Goal: Task Accomplishment & Management: Manage account settings

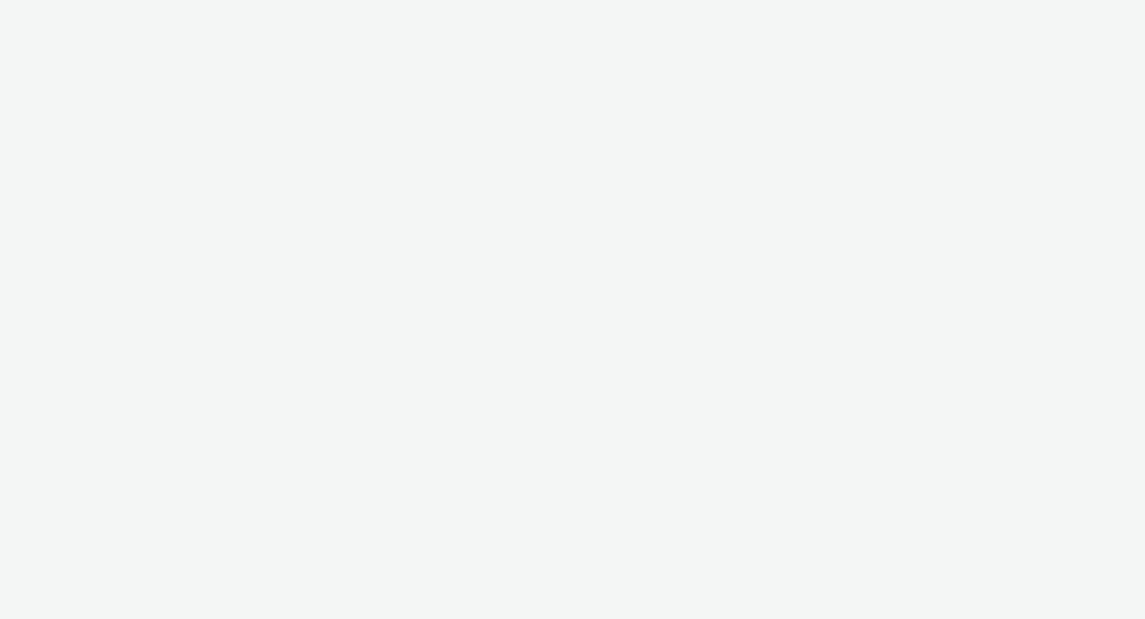
select select "f235d2cd-8e11-4e46-aed5-ef3b73ee5f46"
select select "30154e7a-98f6-4bbc-85b3-034bbe24b3ff"
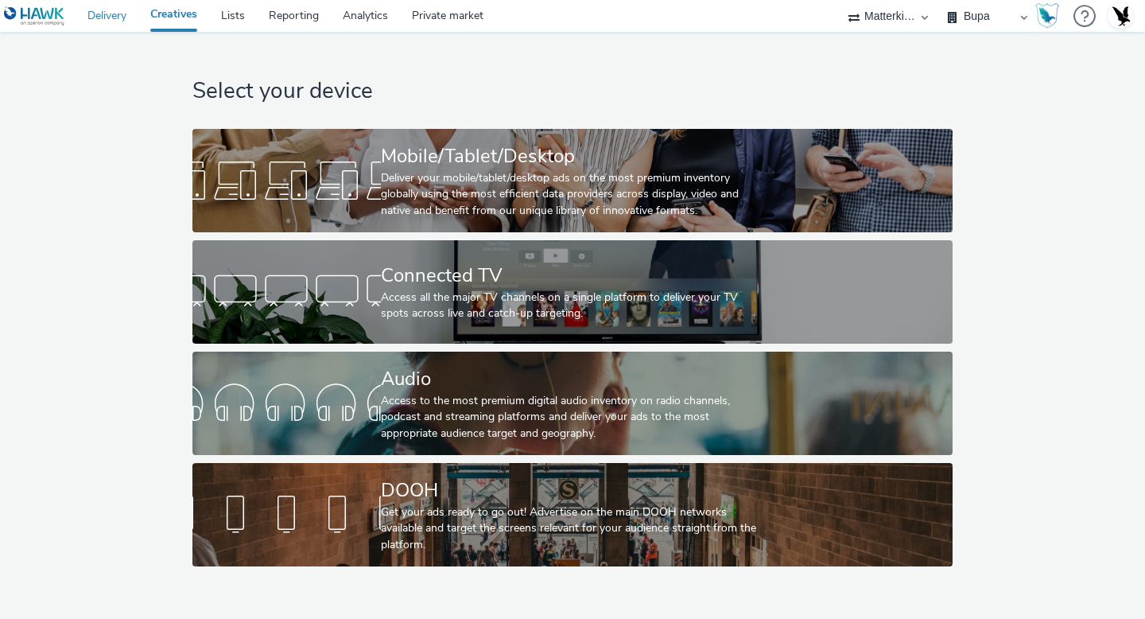
click at [97, 21] on link "Delivery" at bounding box center [107, 16] width 63 height 32
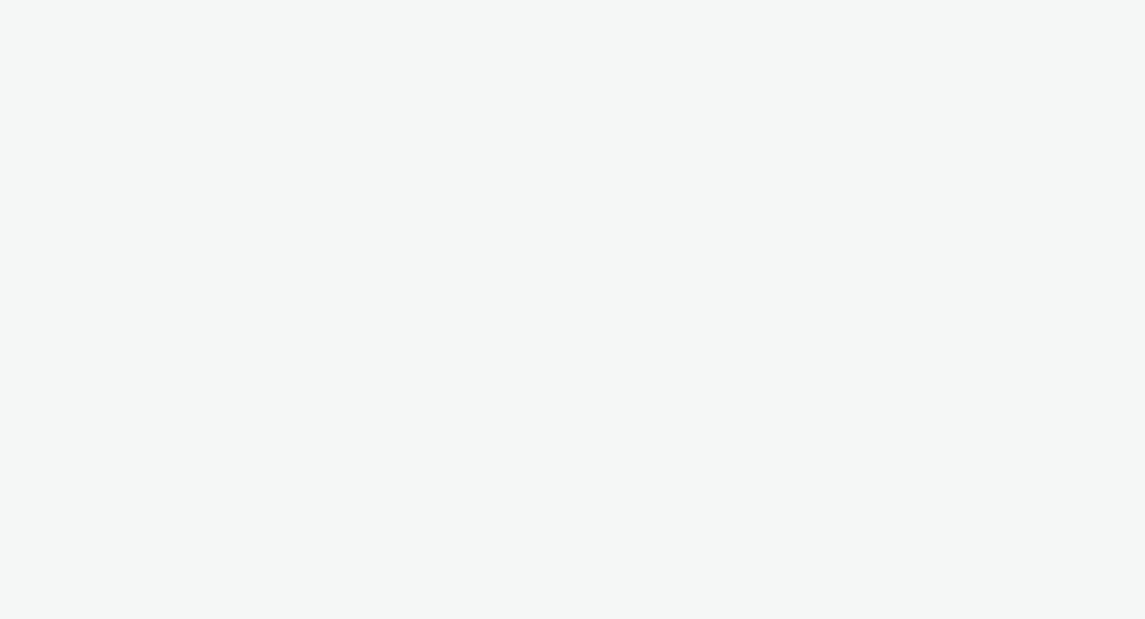
select select "f235d2cd-8e11-4e46-aed5-ef3b73ee5f46"
select select "16102c92-9fcd-42ae-98c7-a7aa27a96925"
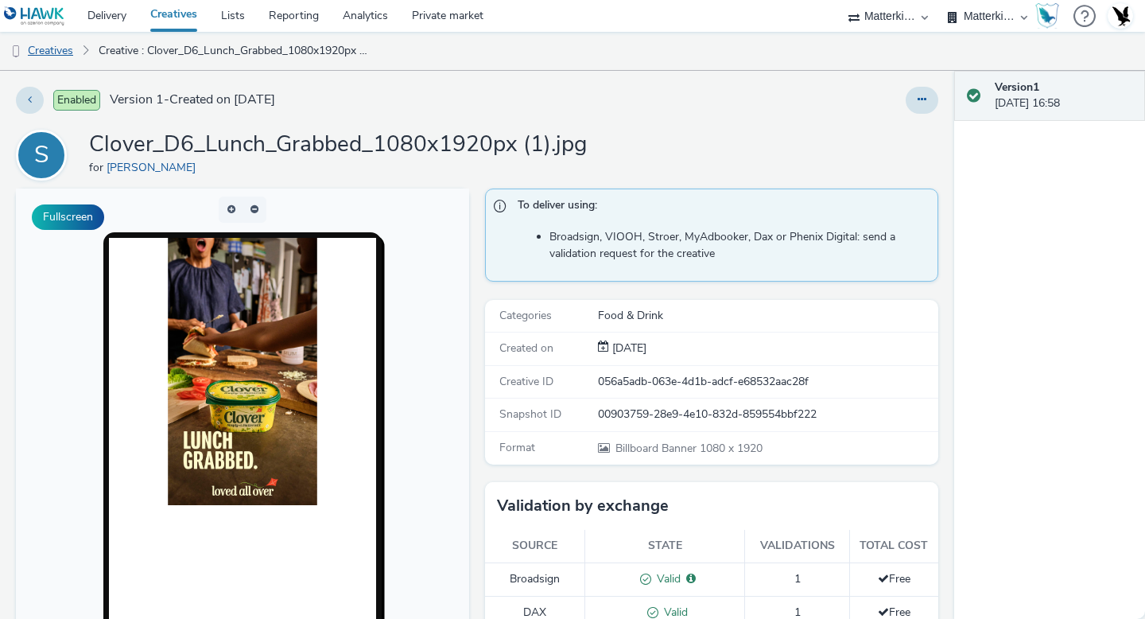
click at [54, 43] on link "Creatives" at bounding box center [40, 51] width 81 height 38
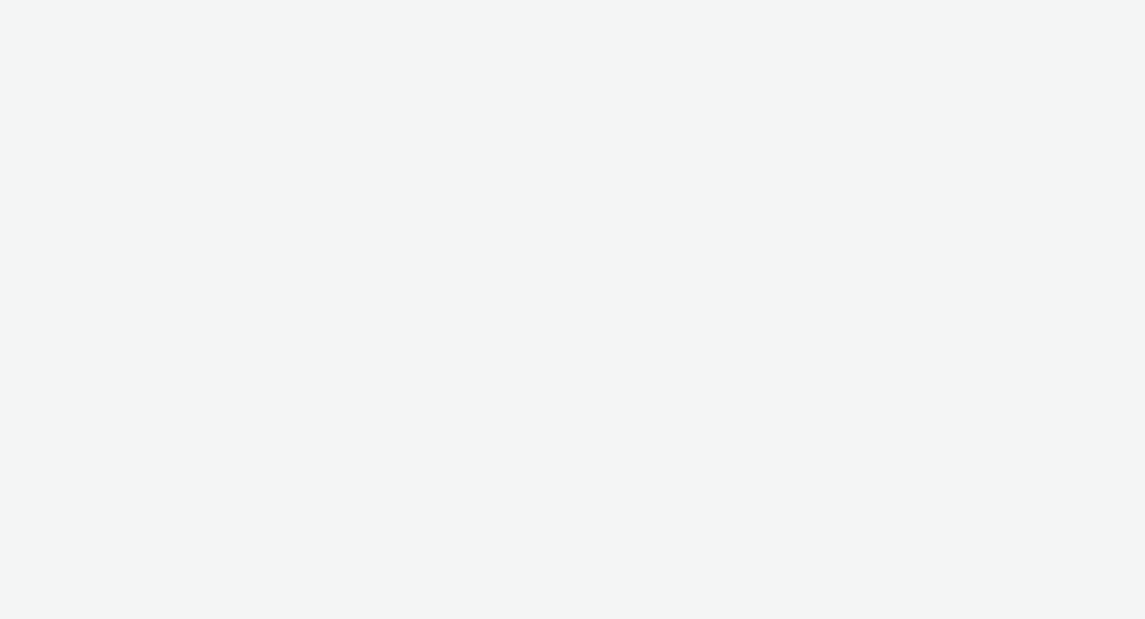
select select "f235d2cd-8e11-4e46-aed5-ef3b73ee5f46"
select select "16102c92-9fcd-42ae-98c7-a7aa27a96925"
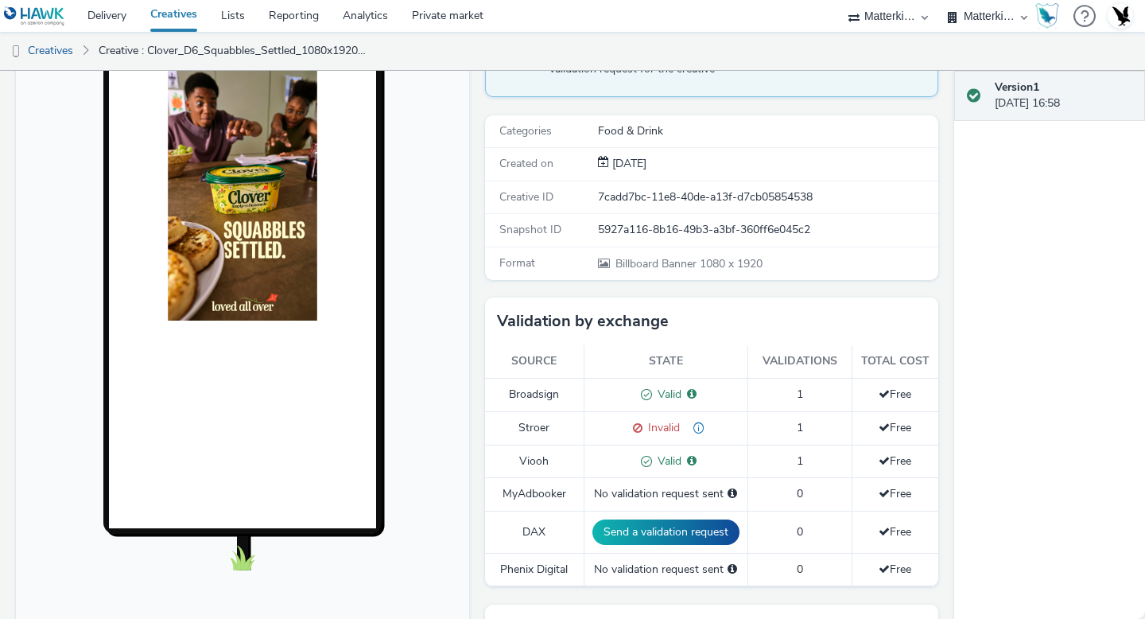
scroll to position [189, 0]
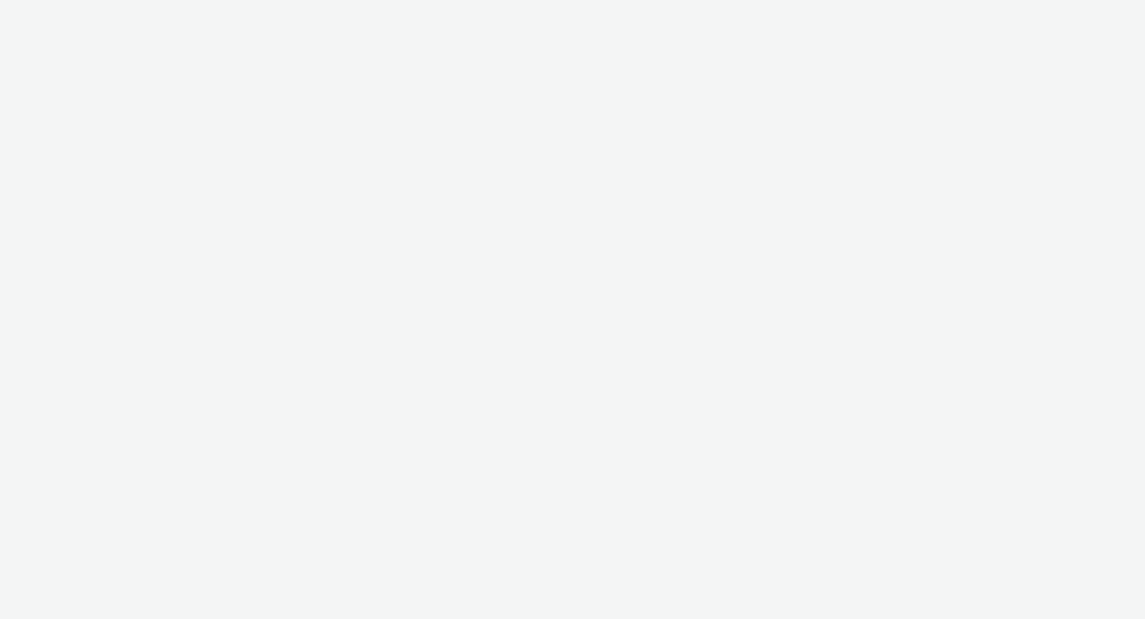
select select "f235d2cd-8e11-4e46-aed5-ef3b73ee5f46"
select select "16102c92-9fcd-42ae-98c7-a7aa27a96925"
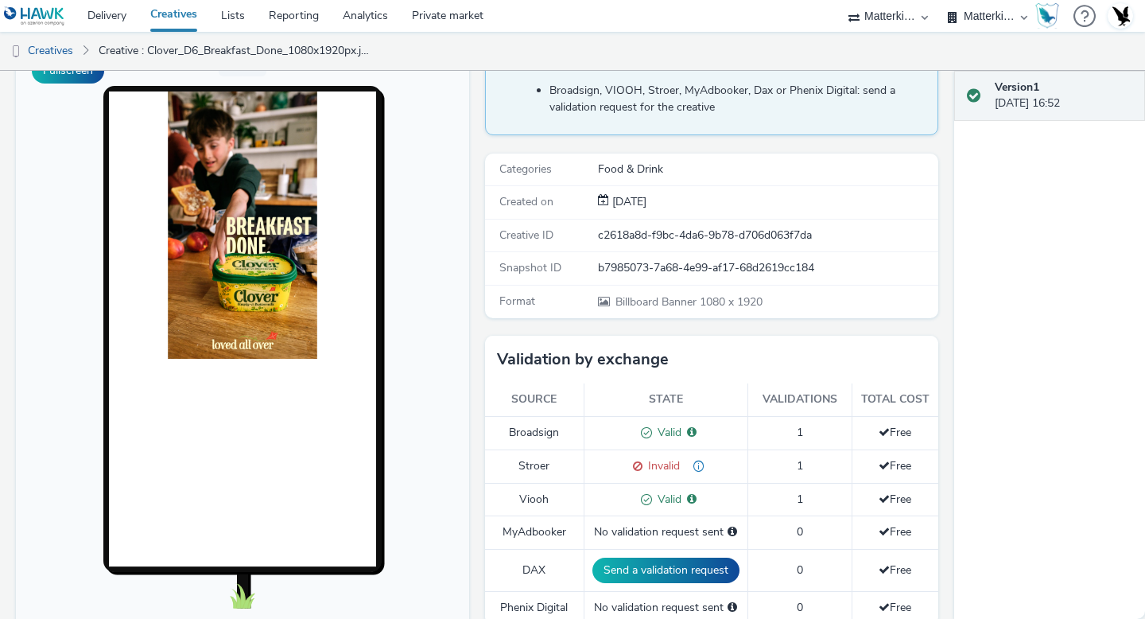
scroll to position [167, 0]
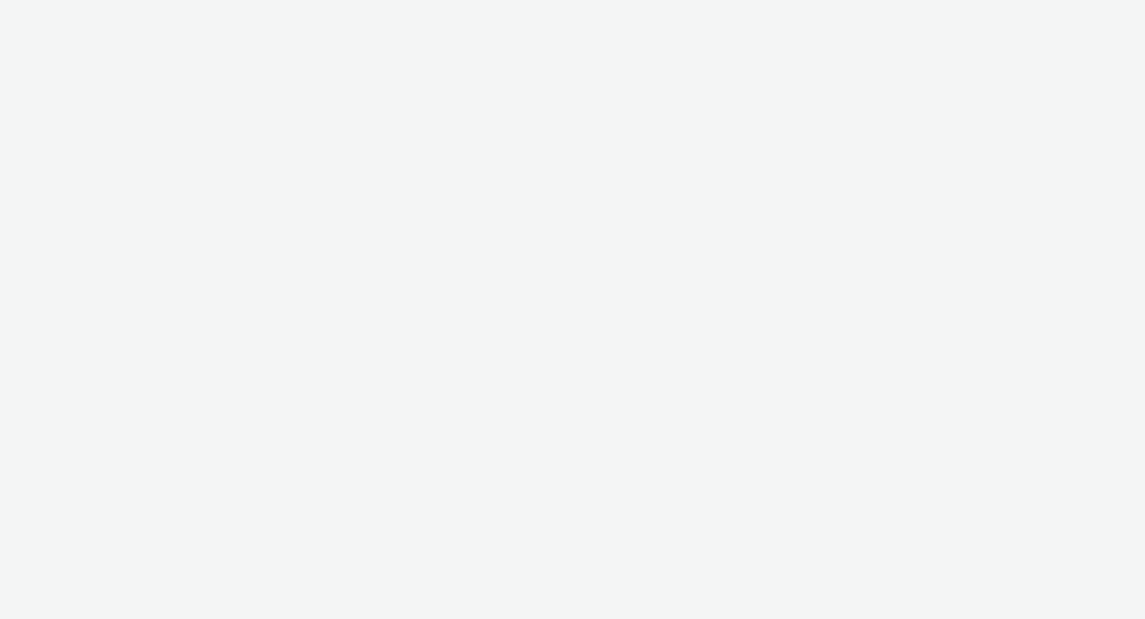
select select "f235d2cd-8e11-4e46-aed5-ef3b73ee5f46"
select select "16102c92-9fcd-42ae-98c7-a7aa27a96925"
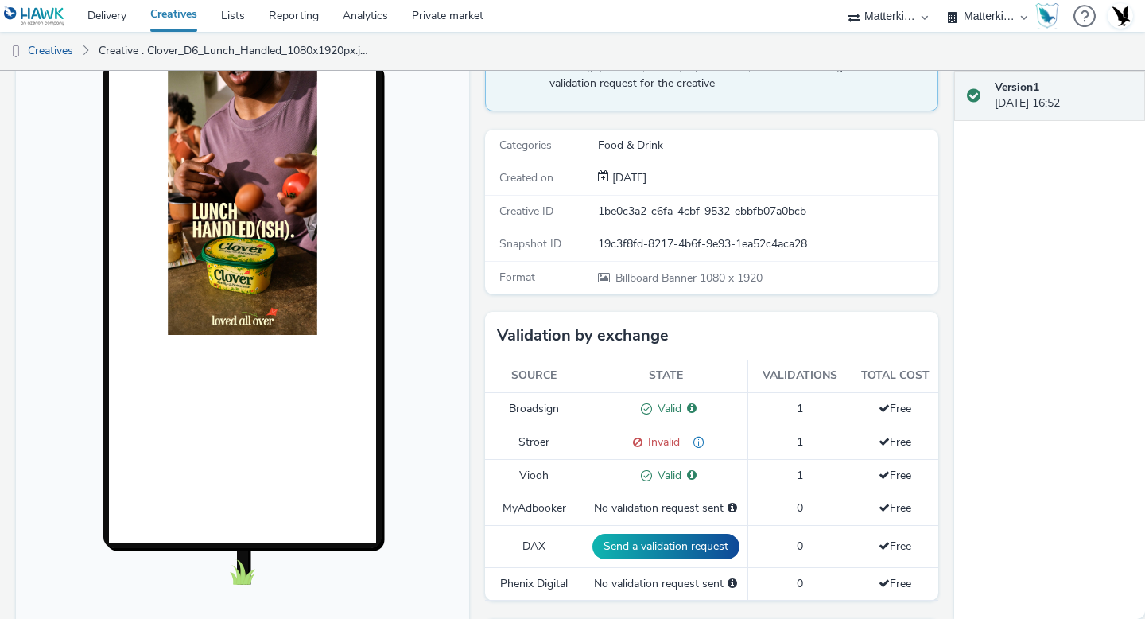
scroll to position [174, 0]
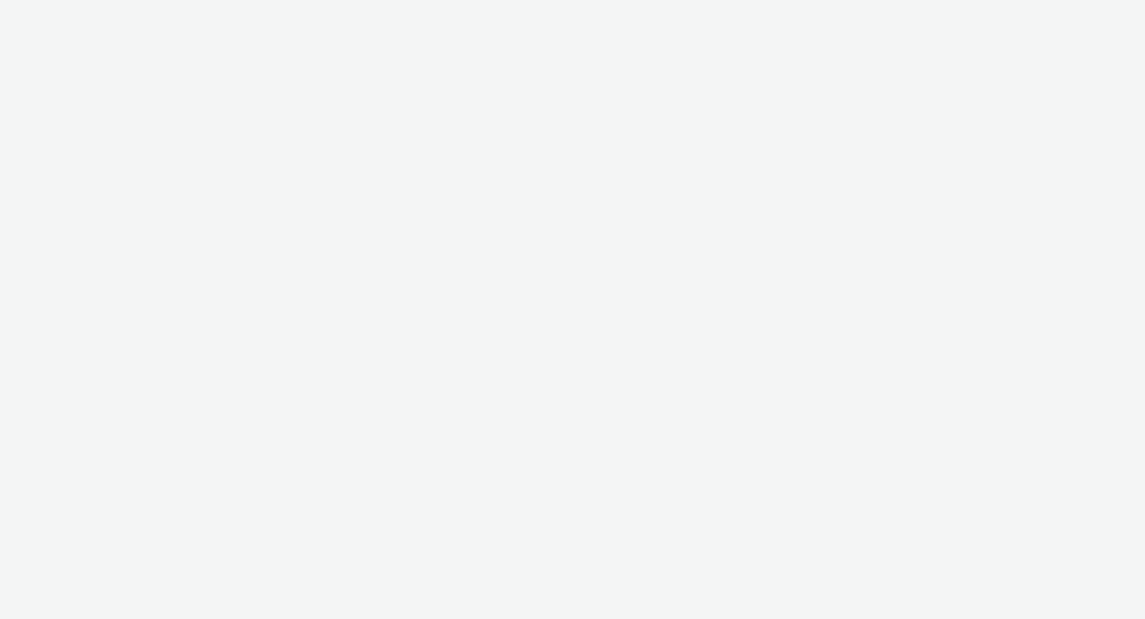
select select "f235d2cd-8e11-4e46-aed5-ef3b73ee5f46"
select select "16102c92-9fcd-42ae-98c7-a7aa27a96925"
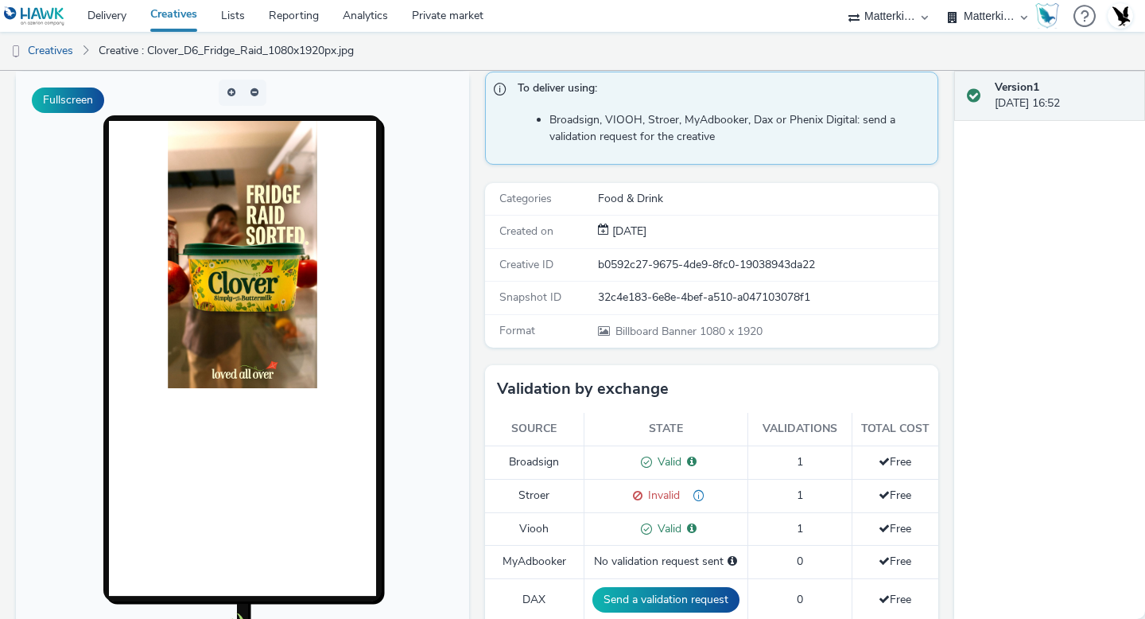
scroll to position [153, 0]
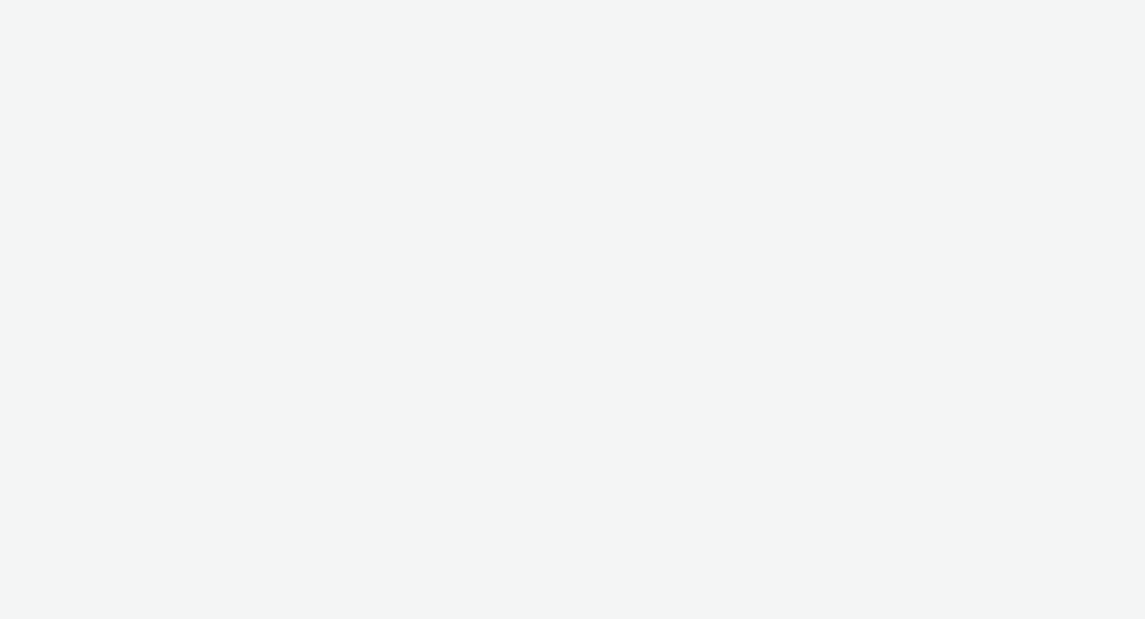
select select "f235d2cd-8e11-4e46-aed5-ef3b73ee5f46"
select select "16102c92-9fcd-42ae-98c7-a7aa27a96925"
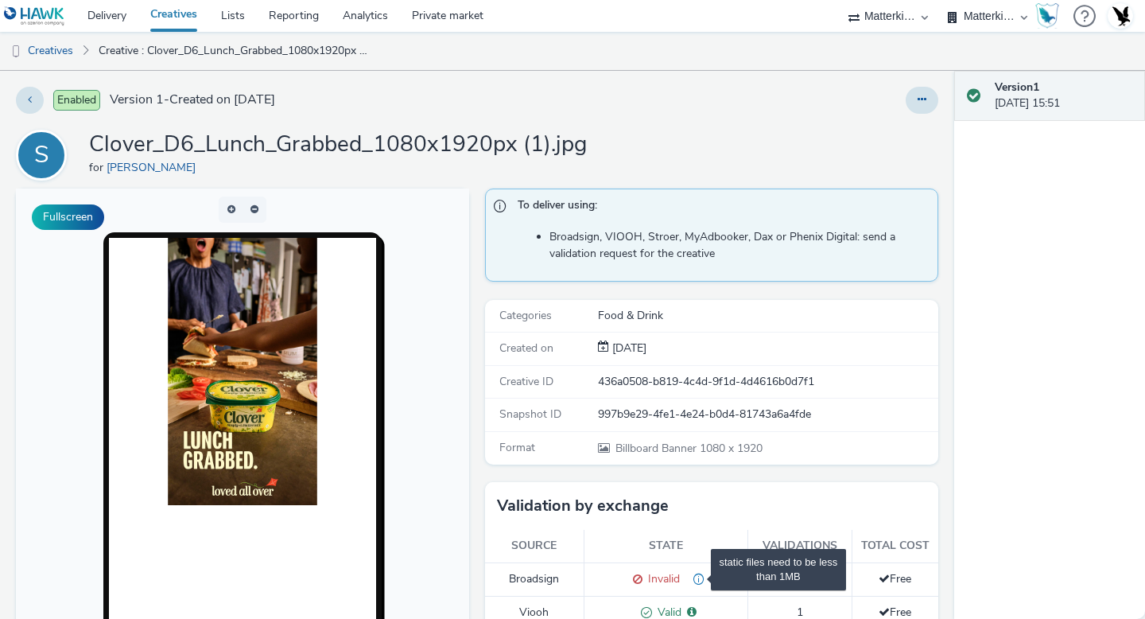
click at [700, 580] on span "static files need to be less than 1MB" at bounding box center [692, 578] width 25 height 15
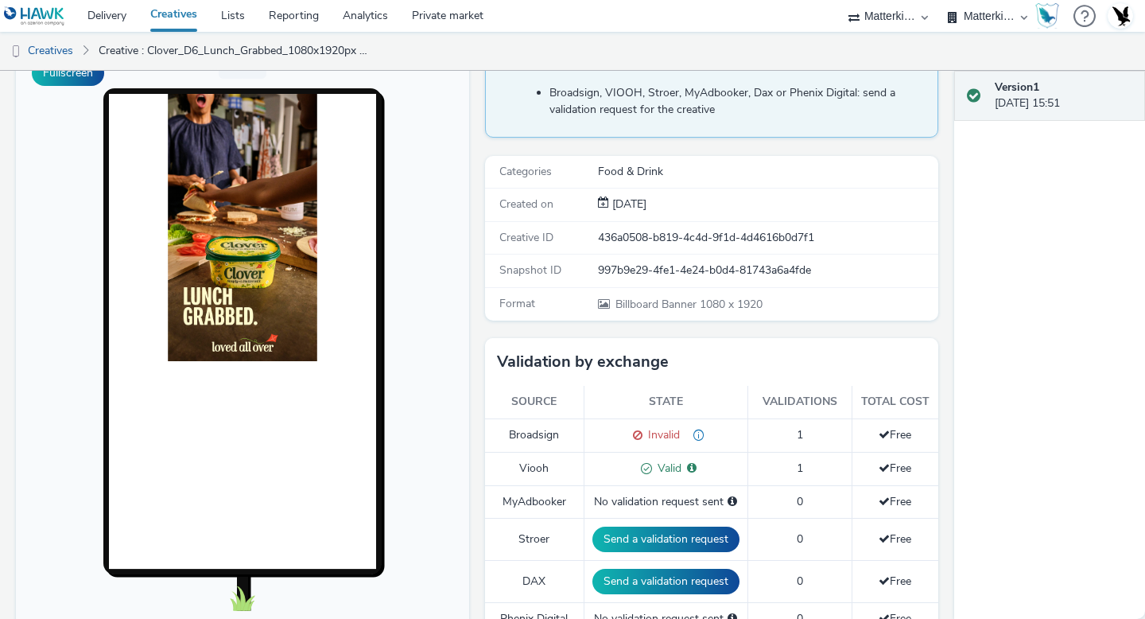
scroll to position [143, 0]
